Goal: Book appointment/travel/reservation

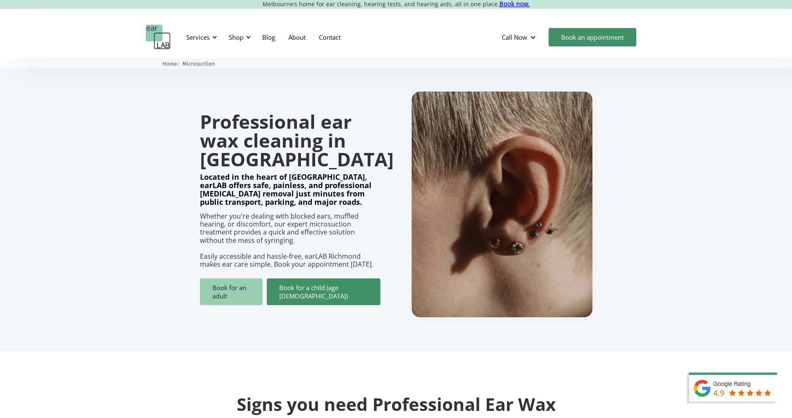
click at [239, 292] on link "Book for an adult" at bounding box center [231, 291] width 63 height 27
click at [216, 38] on div at bounding box center [215, 37] width 6 height 6
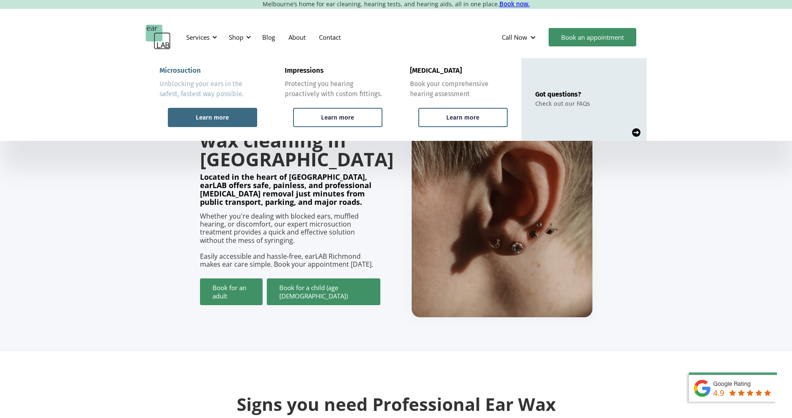
click at [208, 112] on div "Learn more" at bounding box center [212, 117] width 89 height 19
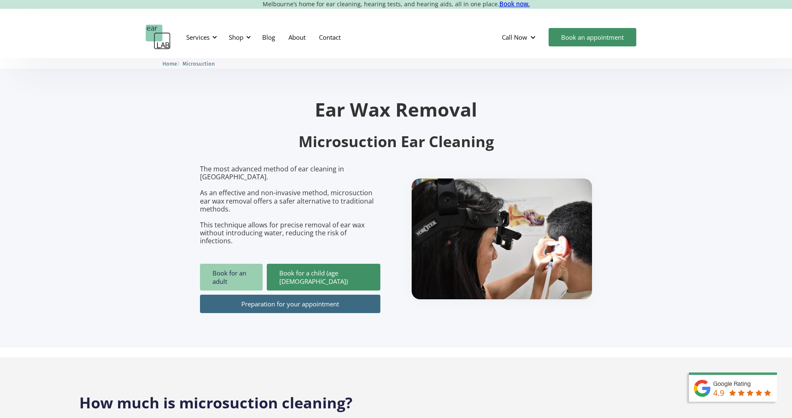
click at [240, 264] on link "Book for an adult" at bounding box center [231, 277] width 63 height 27
